Goal: Find contact information: Find contact information

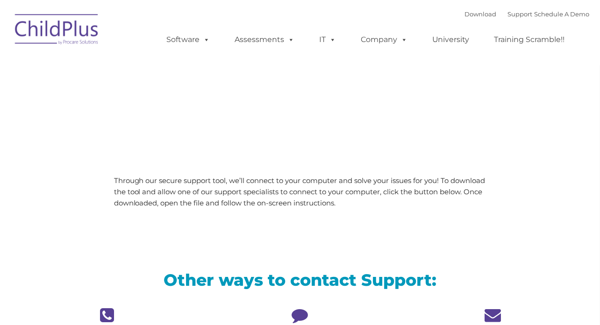
type input ""
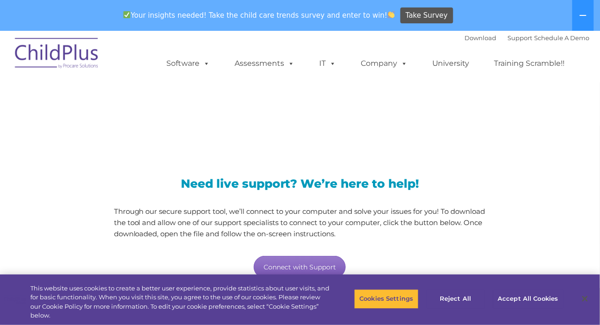
click at [300, 267] on link "Connect with Support" at bounding box center [300, 267] width 92 height 22
click at [299, 264] on link "Connect with Support" at bounding box center [300, 267] width 92 height 22
click at [508, 37] on link "Support" at bounding box center [520, 37] width 25 height 7
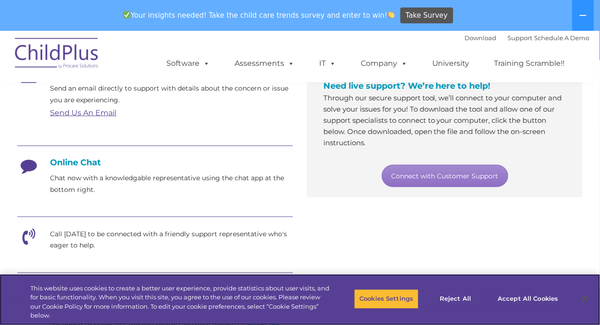
scroll to position [191, 0]
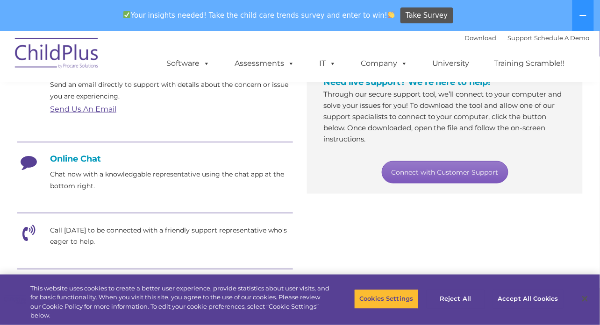
click at [439, 170] on link "Connect with Customer Support" at bounding box center [445, 172] width 127 height 22
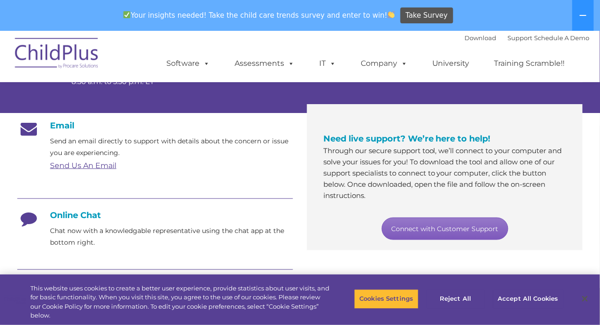
scroll to position [133, 0]
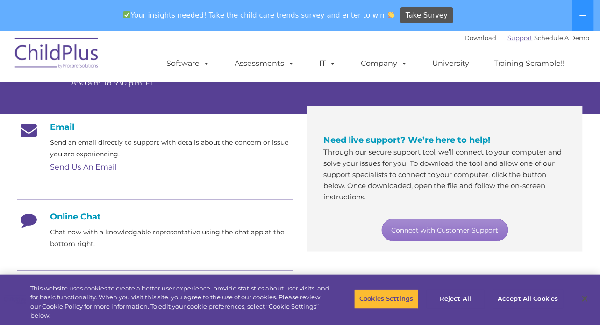
click at [508, 37] on link "Support" at bounding box center [520, 37] width 25 height 7
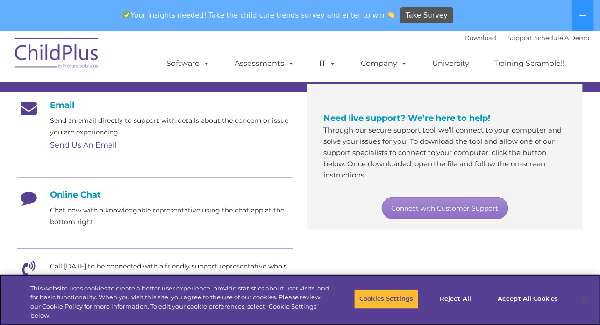
scroll to position [151, 0]
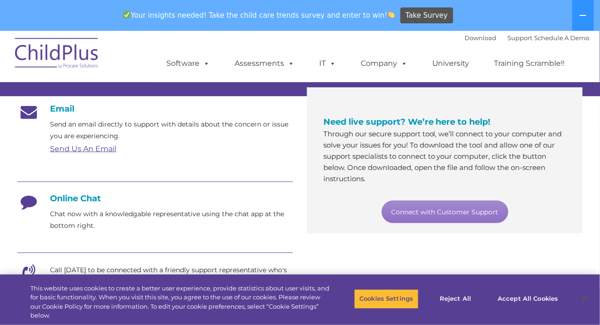
click at [79, 150] on link "Send Us An Email" at bounding box center [83, 148] width 66 height 9
